Goal: Task Accomplishment & Management: Manage account settings

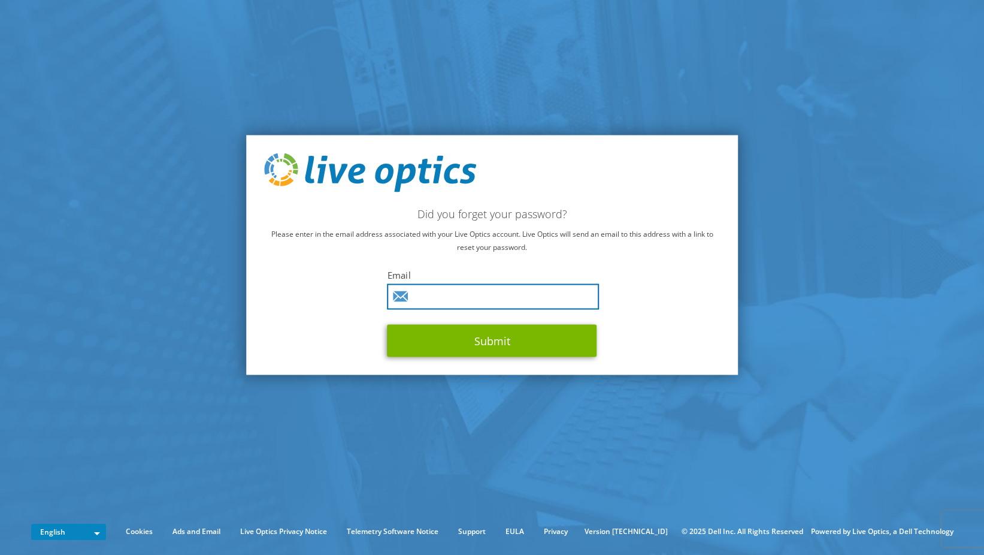
click at [486, 300] on input "text" at bounding box center [494, 297] width 212 height 26
type input "[PERSON_NAME][EMAIL_ADDRESS][PERSON_NAME][DOMAIN_NAME]"
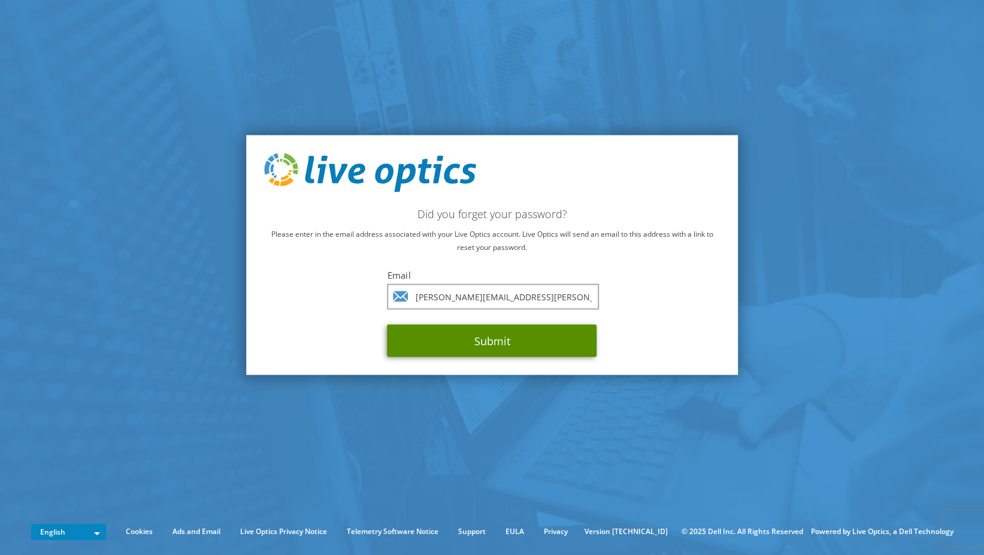
click at [460, 340] on button "Submit" at bounding box center [493, 341] width 210 height 32
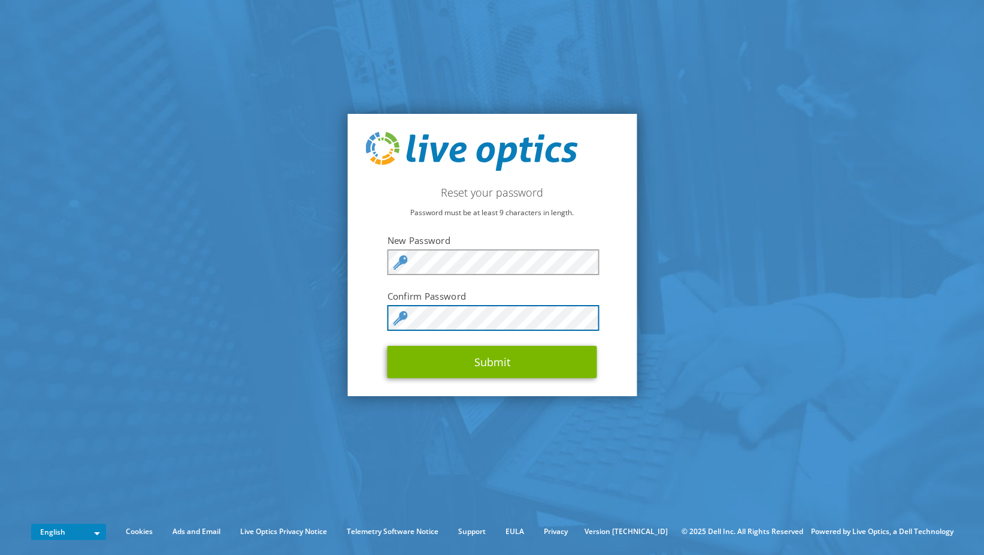
click at [388, 346] on button "Submit" at bounding box center [493, 362] width 210 height 32
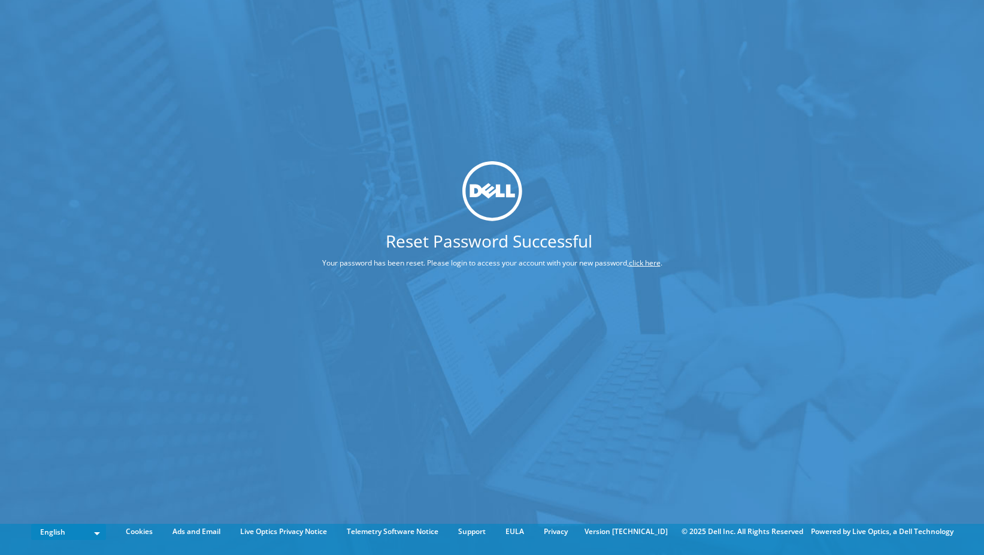
click at [652, 261] on link "click here" at bounding box center [645, 263] width 32 height 10
